Goal: Transaction & Acquisition: Book appointment/travel/reservation

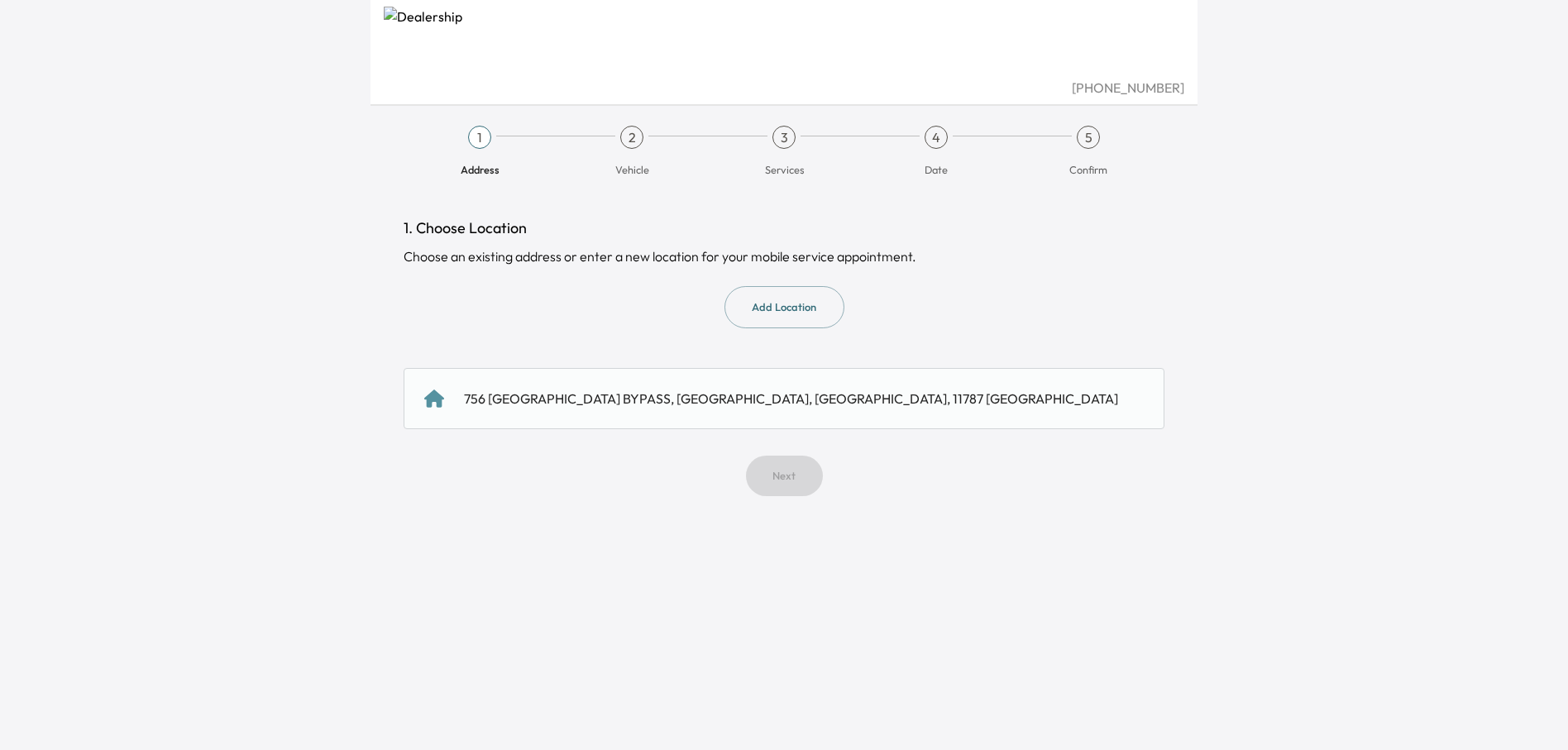
click at [674, 404] on div "756 [GEOGRAPHIC_DATA] BYPASS, [GEOGRAPHIC_DATA], [GEOGRAPHIC_DATA], 11787 [GEOG…" at bounding box center [790, 398] width 654 height 20
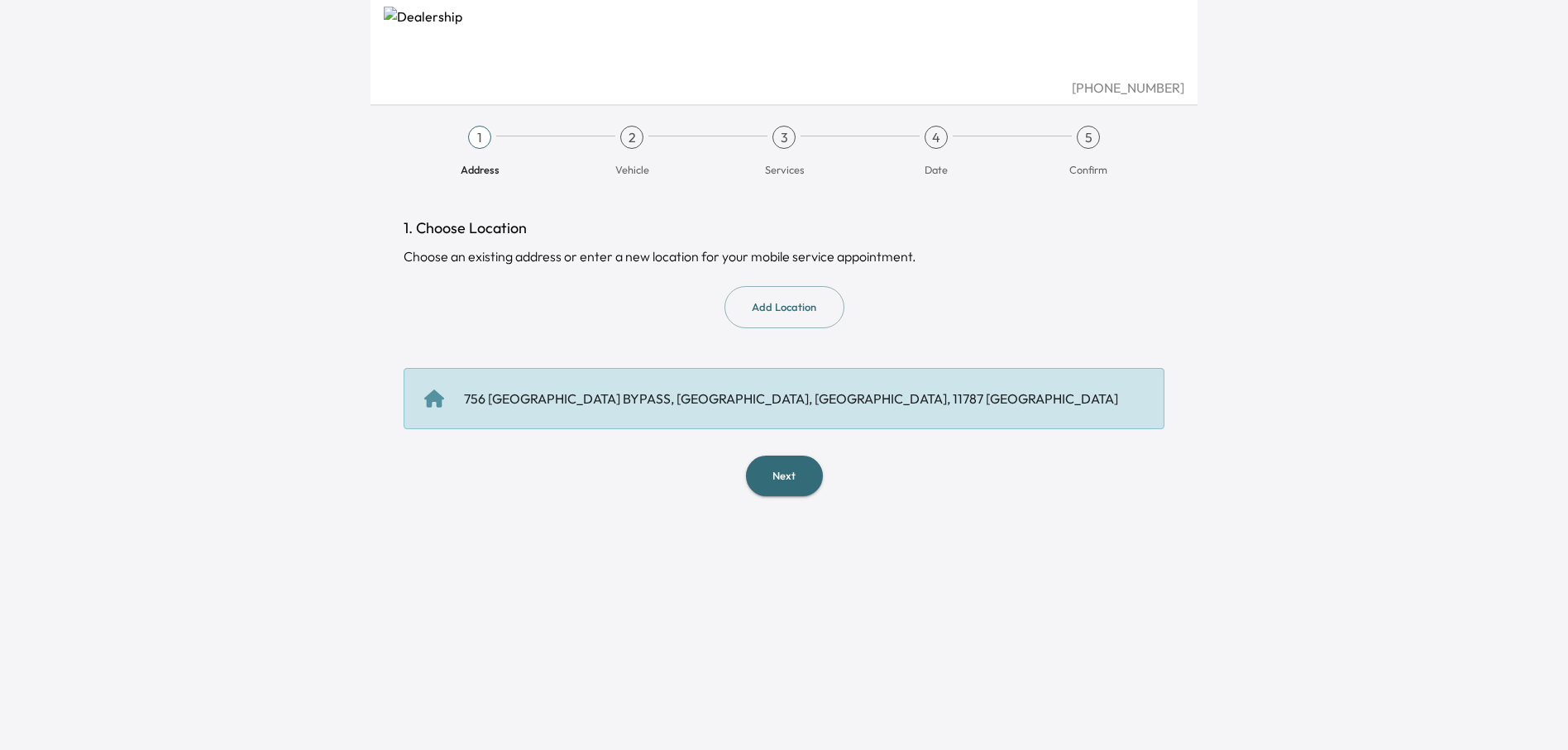
click at [657, 404] on div "756 [GEOGRAPHIC_DATA] BYPASS, [GEOGRAPHIC_DATA], [GEOGRAPHIC_DATA], 11787 [GEOG…" at bounding box center [790, 398] width 654 height 20
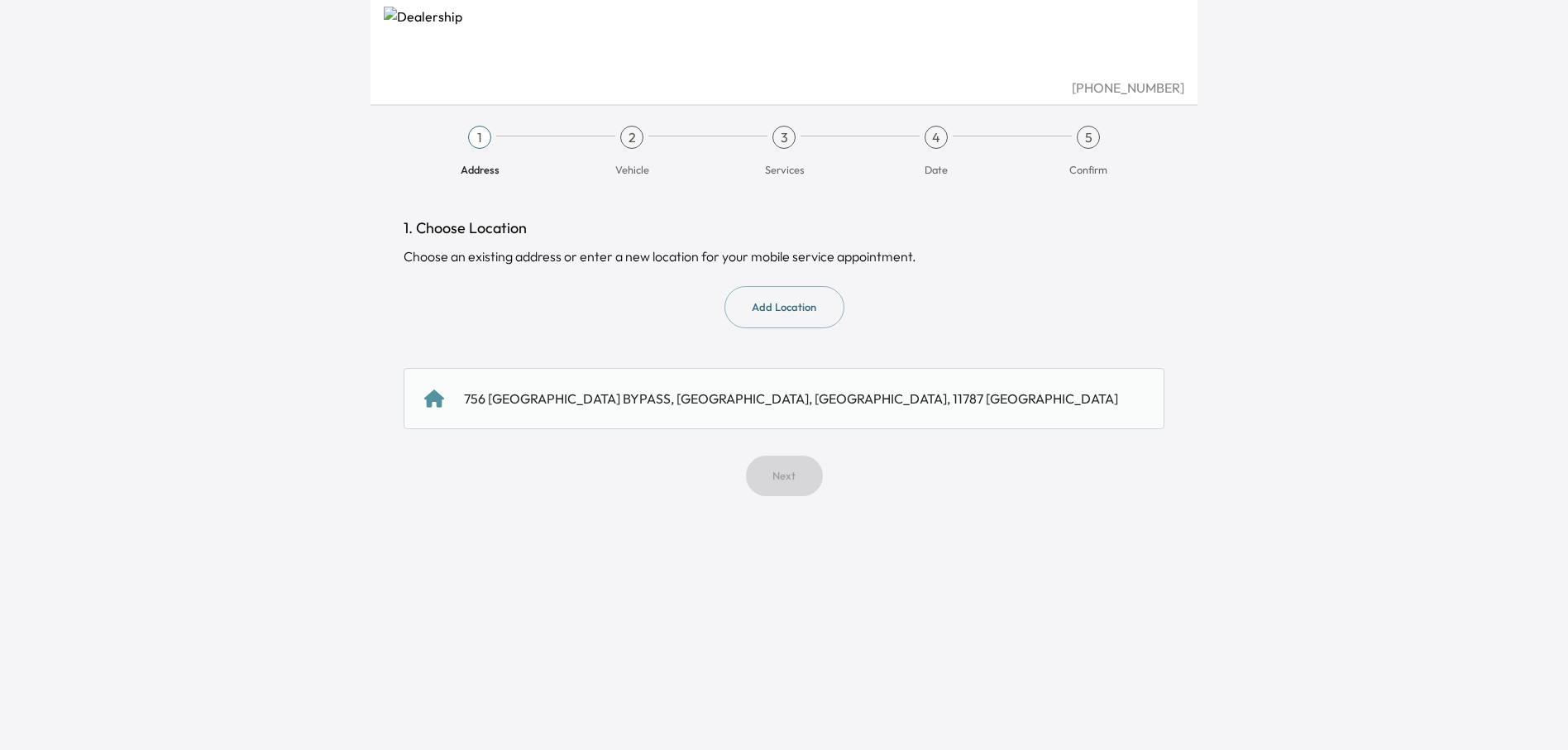
click at [636, 388] on div "756 [GEOGRAPHIC_DATA] BYPASS, [GEOGRAPHIC_DATA], [GEOGRAPHIC_DATA], 11787 [GEOG…" at bounding box center [790, 398] width 654 height 20
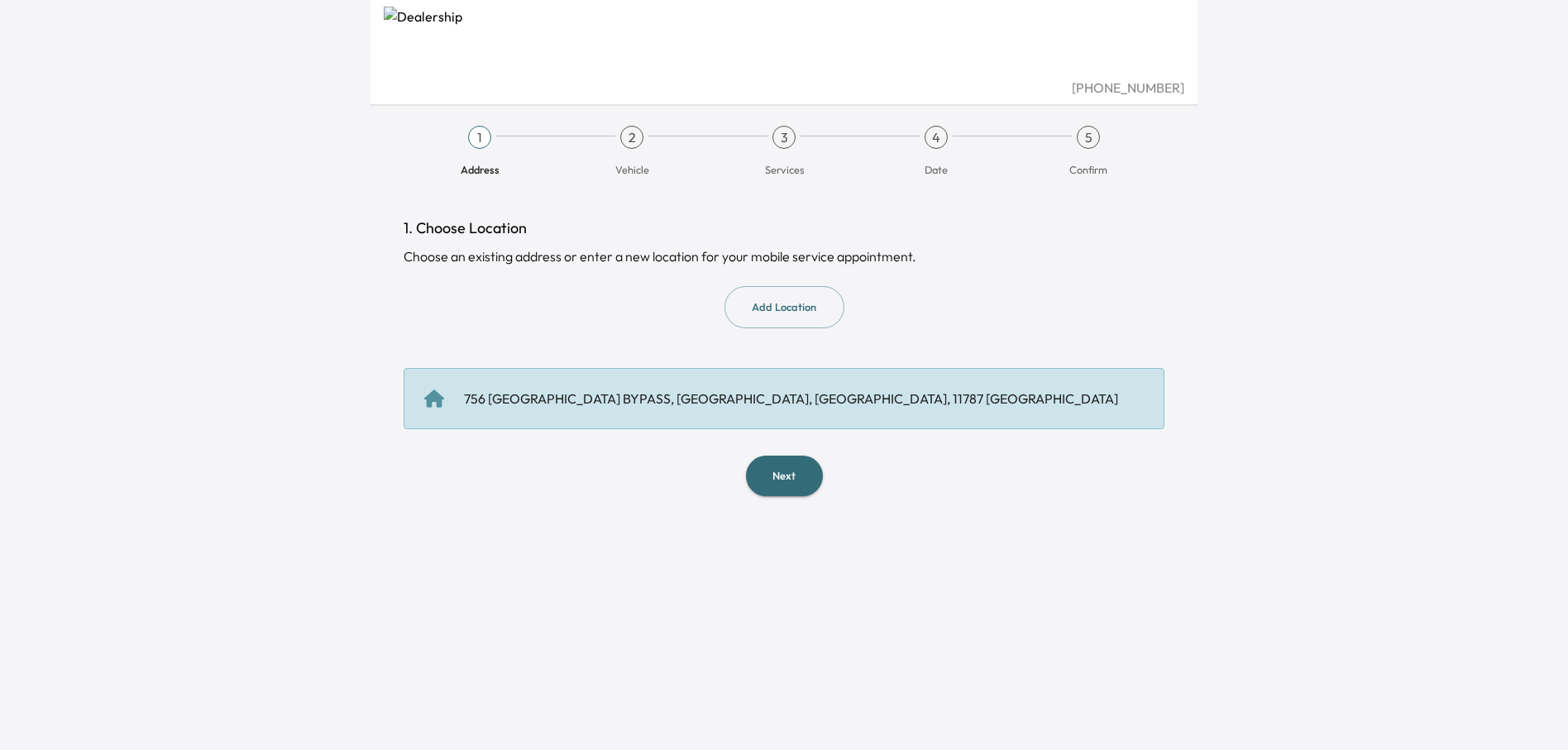
click at [635, 350] on div "1. Choose Location Choose an existing address or enter a new location for your …" at bounding box center [784, 356] width 761 height 279
click at [790, 310] on button "Add Location" at bounding box center [784, 307] width 120 height 42
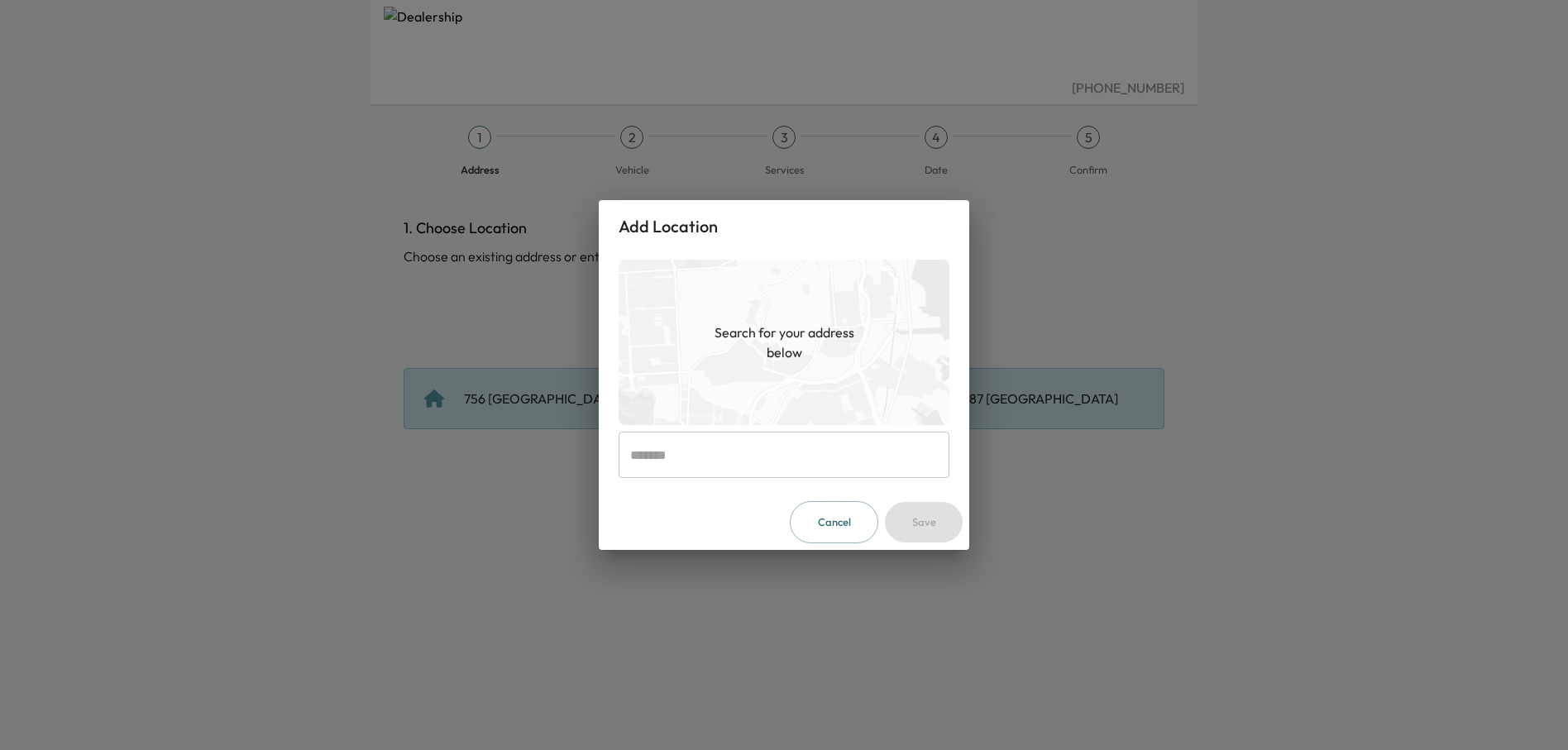
click at [722, 466] on input "text" at bounding box center [784, 454] width 330 height 46
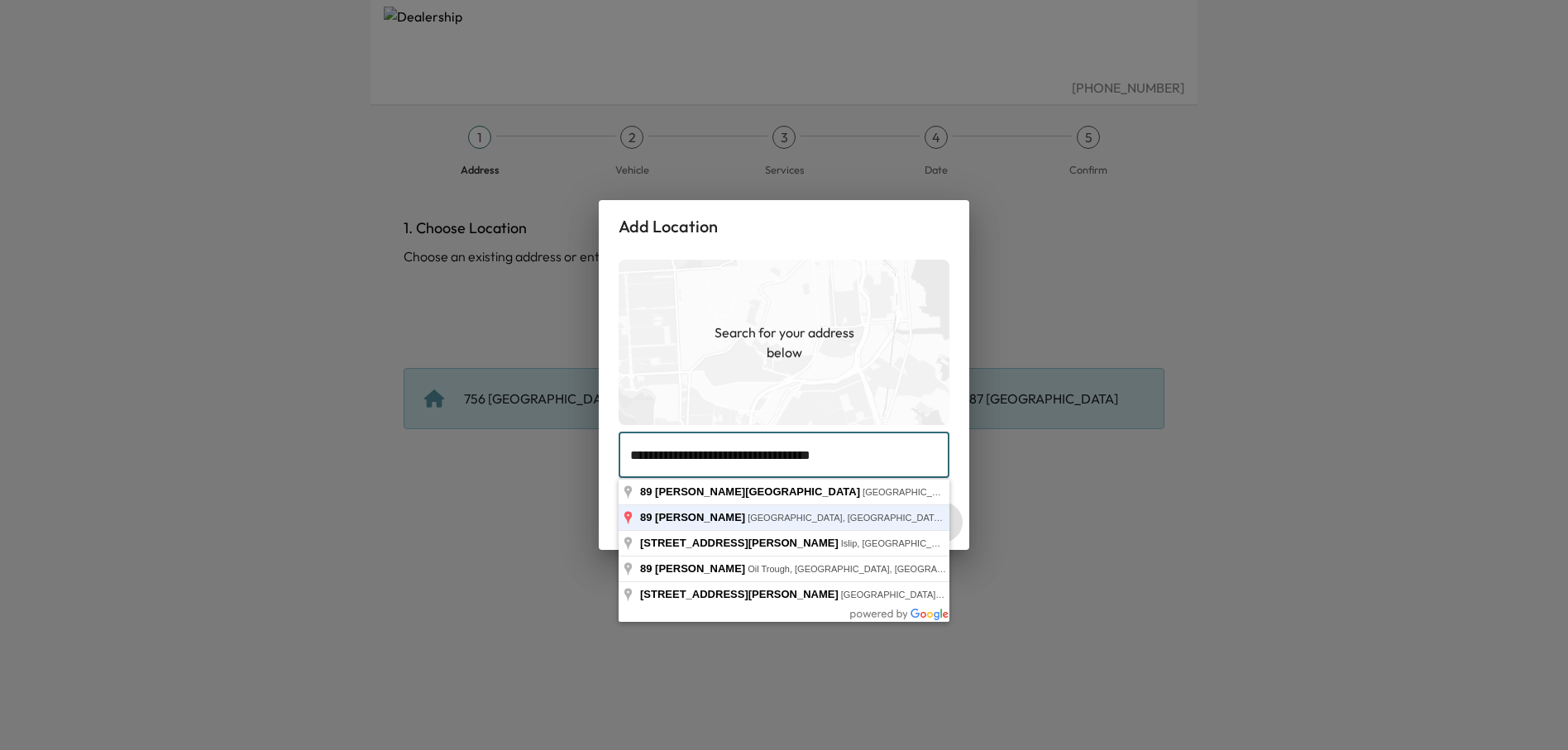
type input "**********"
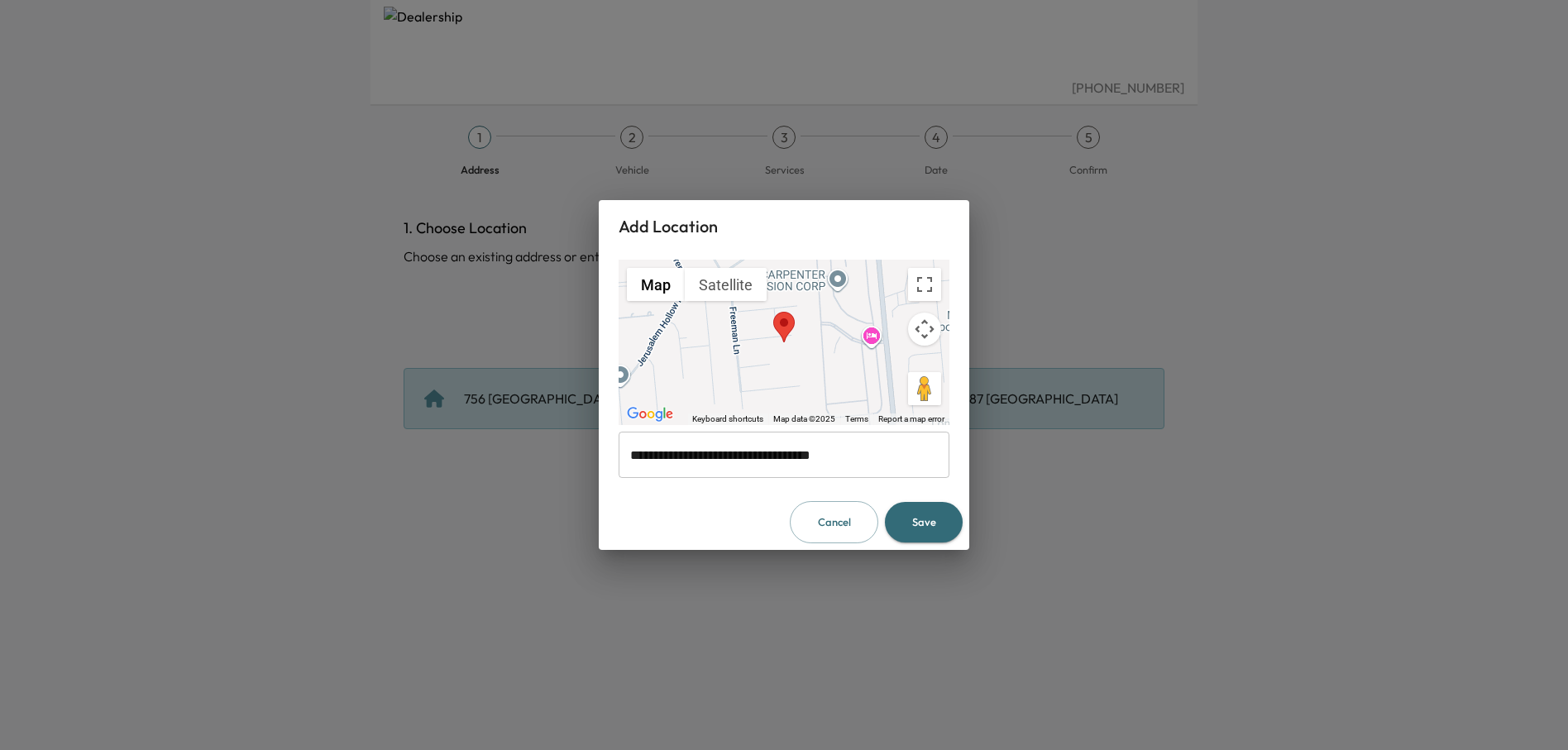
drag, startPoint x: 938, startPoint y: 523, endPoint x: 841, endPoint y: 574, distance: 109.6
click at [892, 633] on div "**********" at bounding box center [784, 375] width 1568 height 750
click at [835, 520] on button "Cancel" at bounding box center [834, 522] width 88 height 42
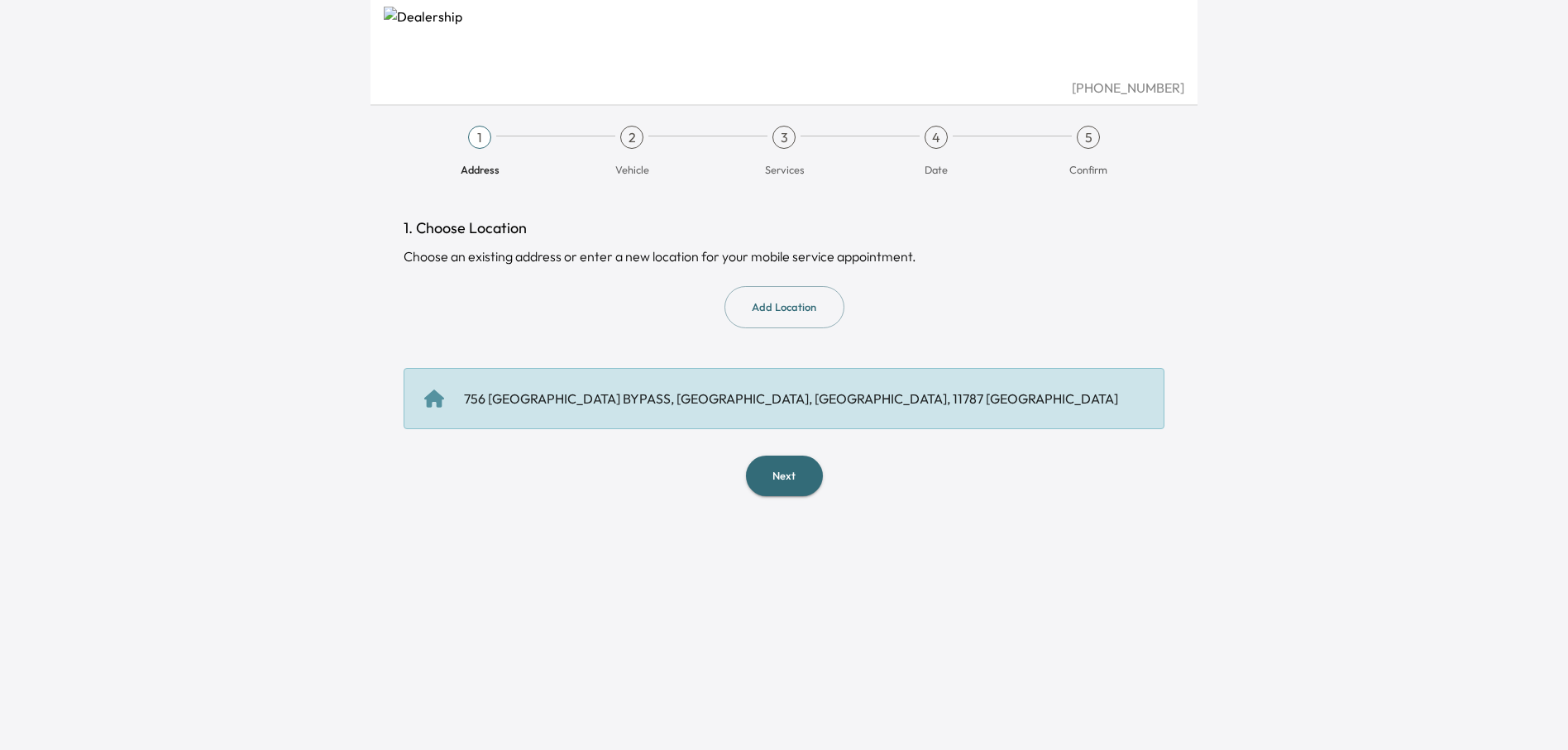
click at [639, 400] on div "756 [GEOGRAPHIC_DATA] BYPASS, [GEOGRAPHIC_DATA], [GEOGRAPHIC_DATA], 11787 [GEOG…" at bounding box center [790, 398] width 654 height 20
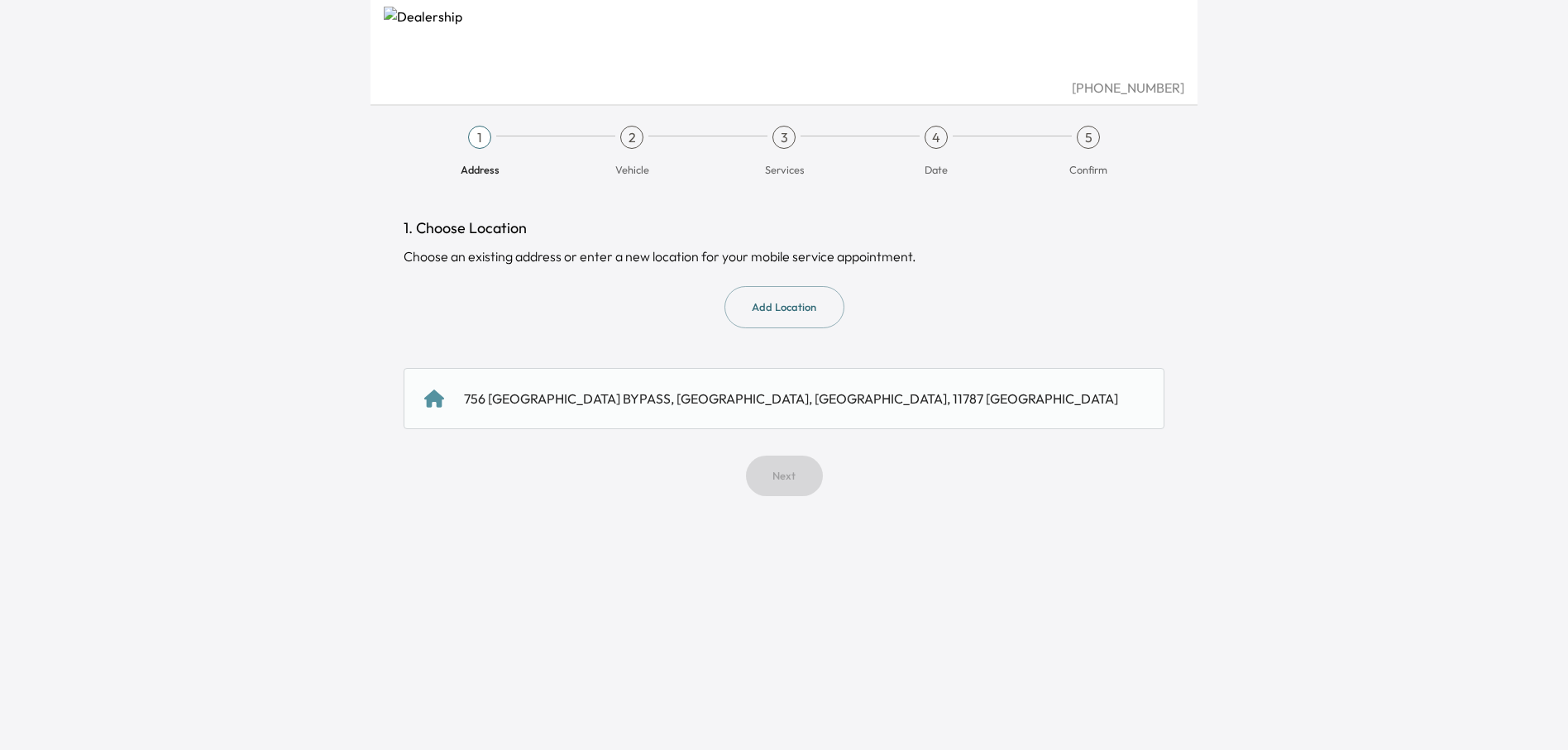
click at [572, 390] on div "756 [GEOGRAPHIC_DATA] BYPASS, [GEOGRAPHIC_DATA], [GEOGRAPHIC_DATA], 11787 [GEOG…" at bounding box center [790, 398] width 654 height 20
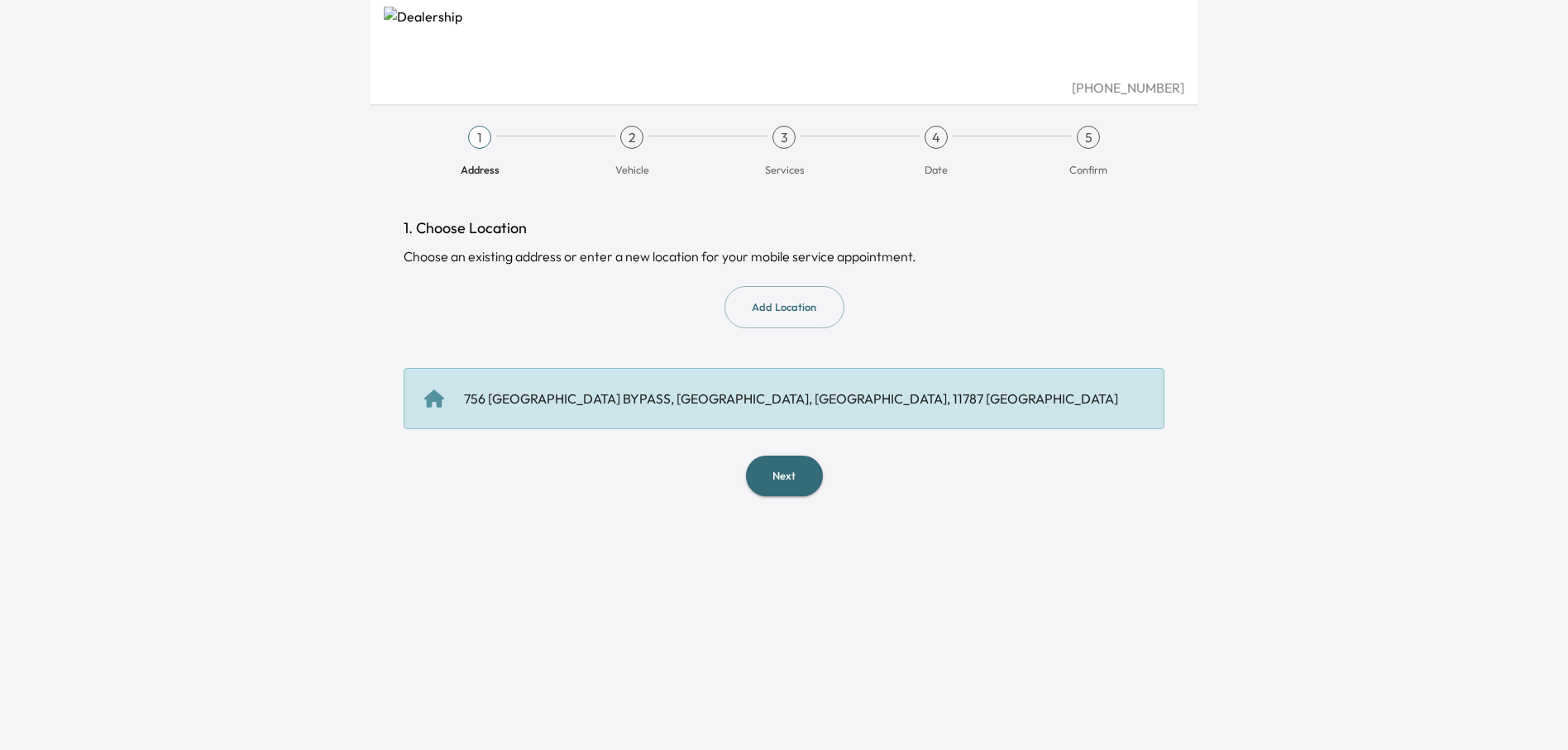
click at [770, 470] on button "Next" at bounding box center [784, 475] width 76 height 40
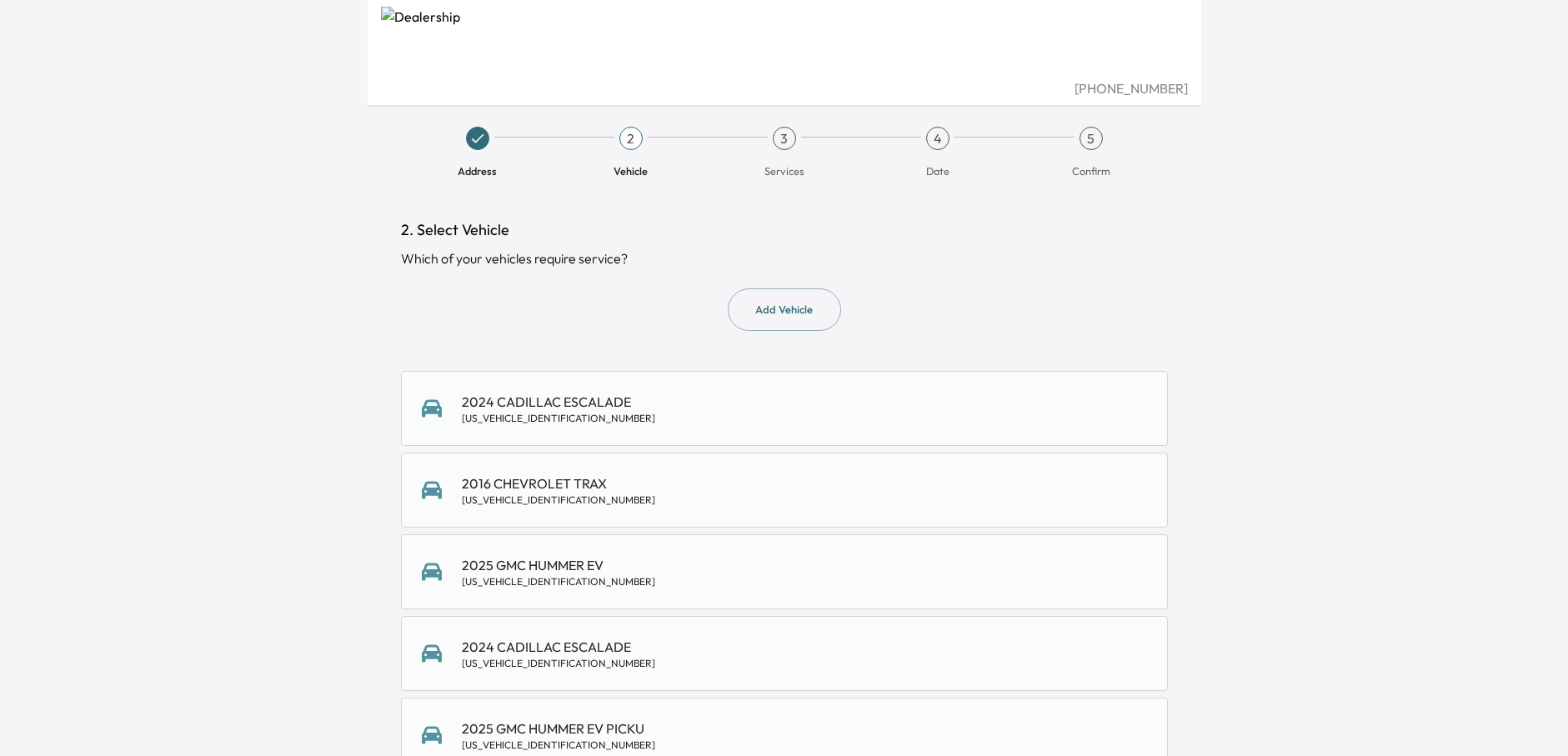
click at [519, 400] on div "2024 CADILLAC ESCALADE [US_VEHICLE_IDENTIFICATION_NUMBER]" at bounding box center [559, 408] width 194 height 34
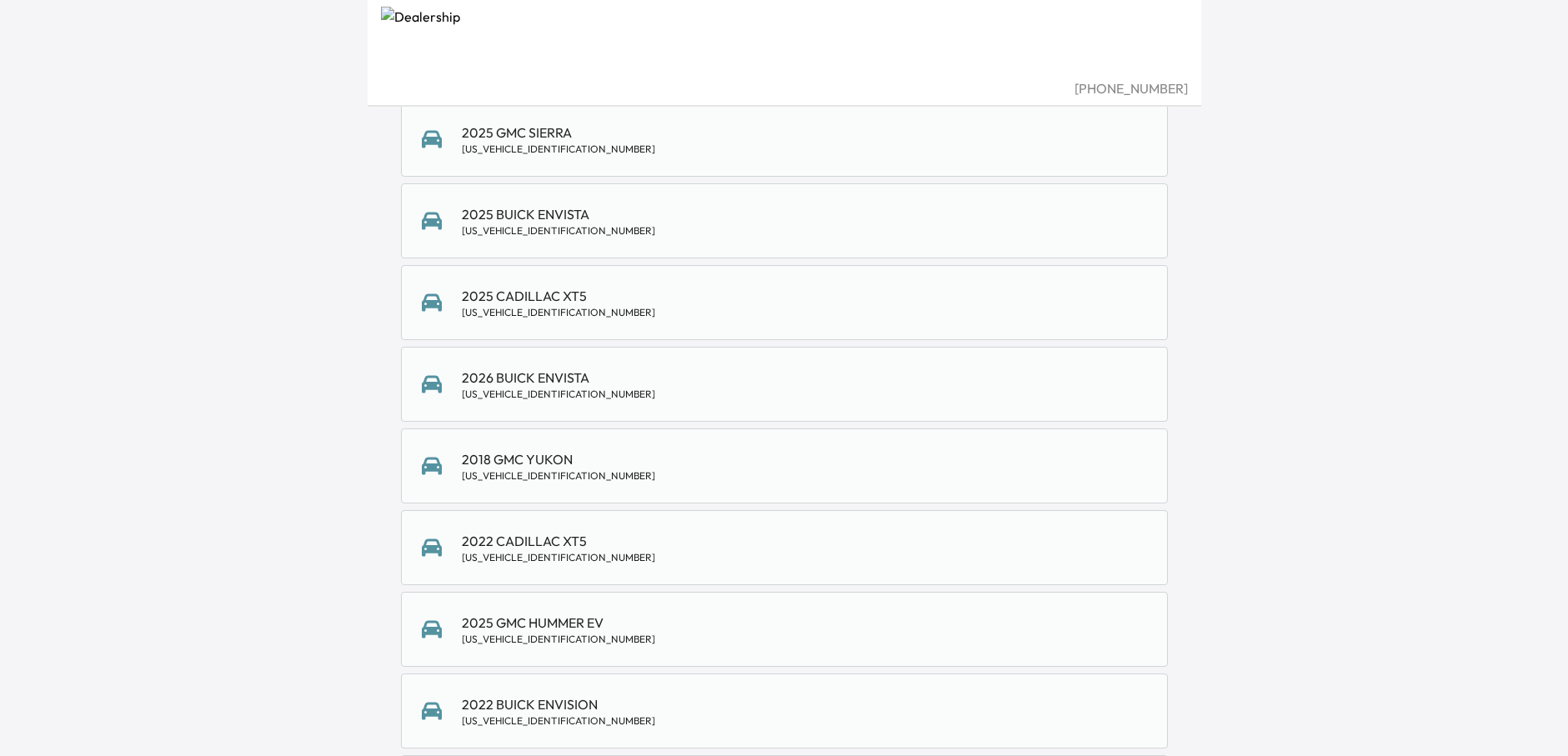
scroll to position [40626, 0]
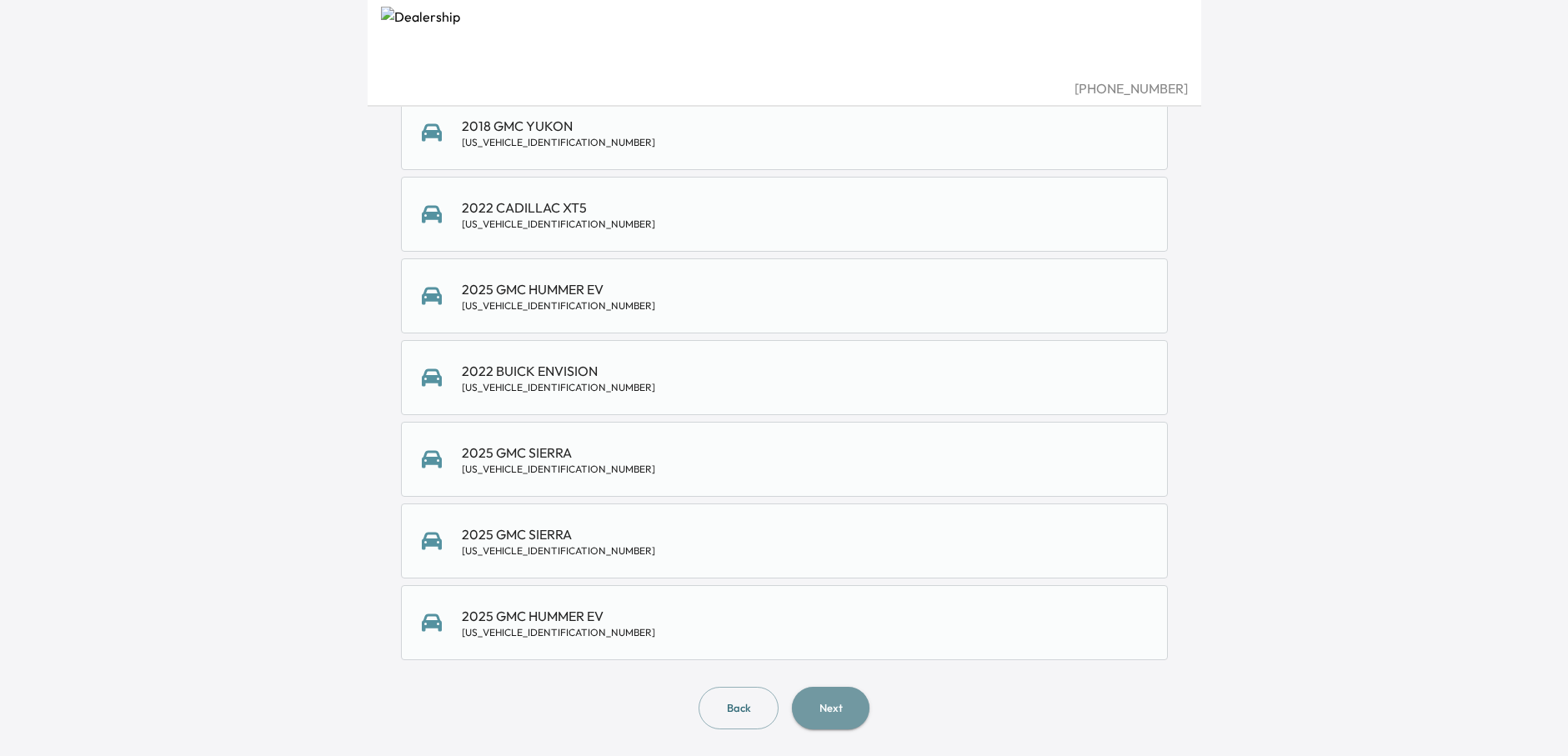
click at [838, 698] on button "Next" at bounding box center [830, 708] width 77 height 42
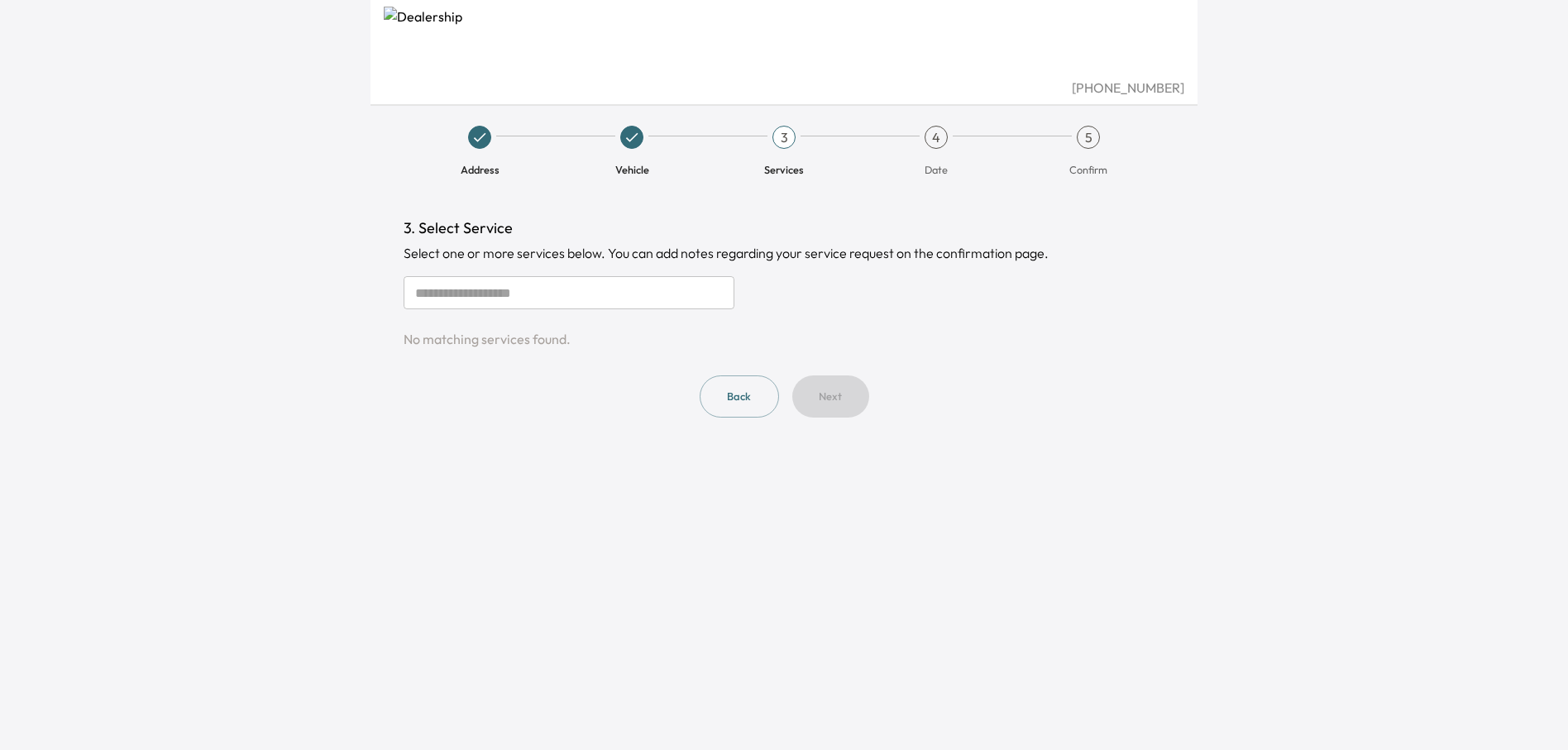
click at [583, 309] on input "text" at bounding box center [569, 293] width 330 height 33
type input "**********"
click at [846, 393] on div "Back Next" at bounding box center [784, 396] width 761 height 42
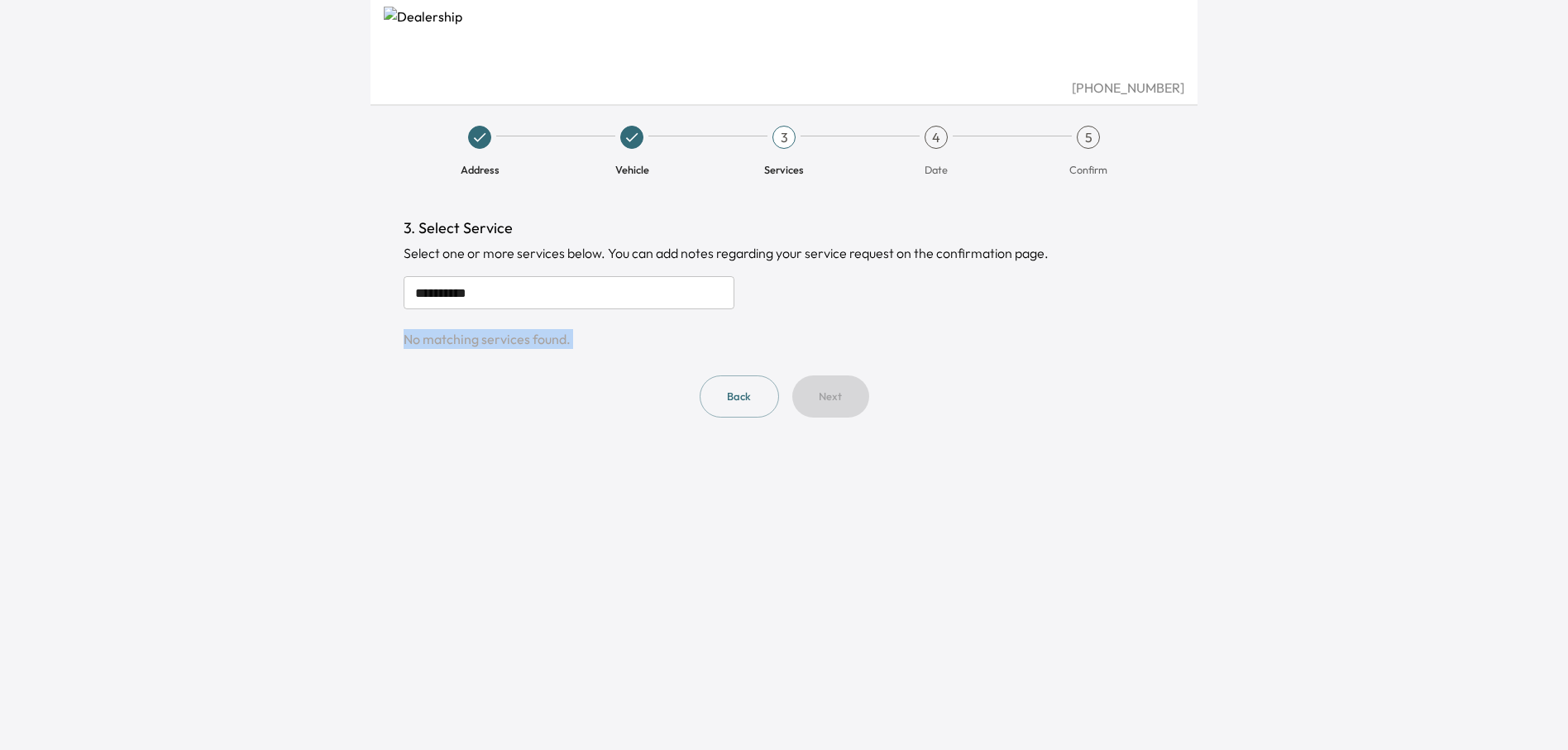
click at [846, 393] on div "Back Next" at bounding box center [784, 396] width 761 height 42
drag, startPoint x: 846, startPoint y: 393, endPoint x: 801, endPoint y: 317, distance: 88.3
click at [801, 317] on div "**********" at bounding box center [784, 317] width 761 height 201
